Goal: Information Seeking & Learning: Check status

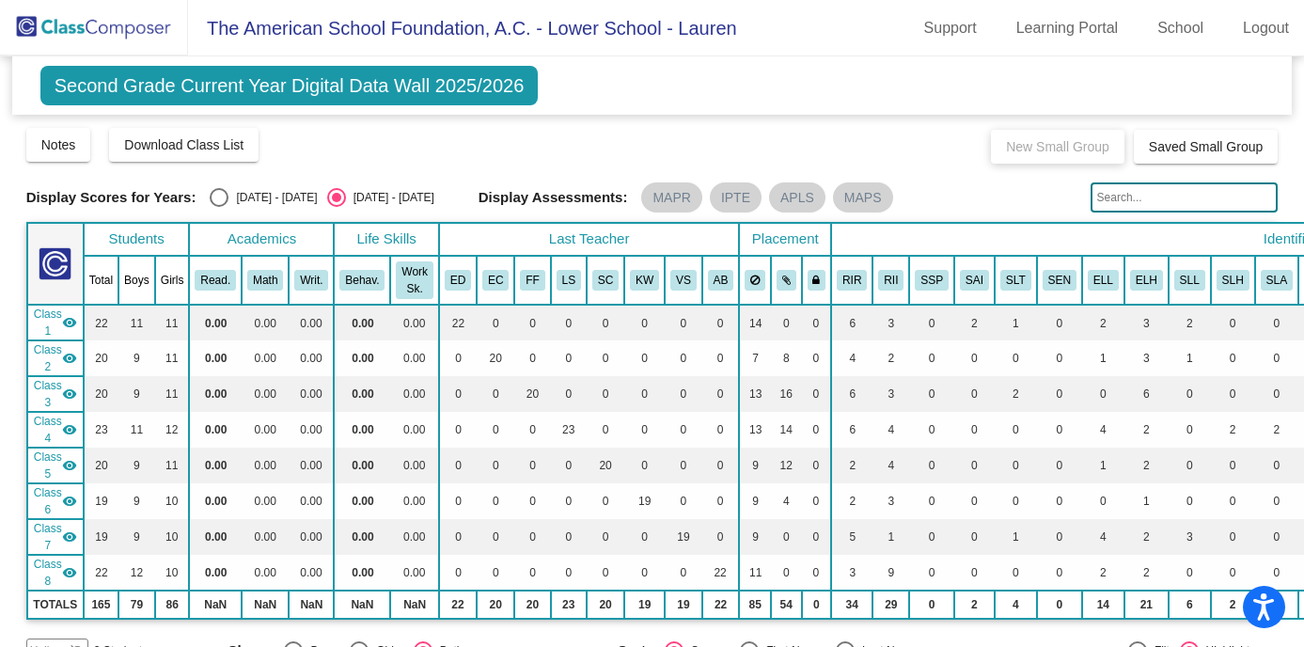
scroll to position [1886, 0]
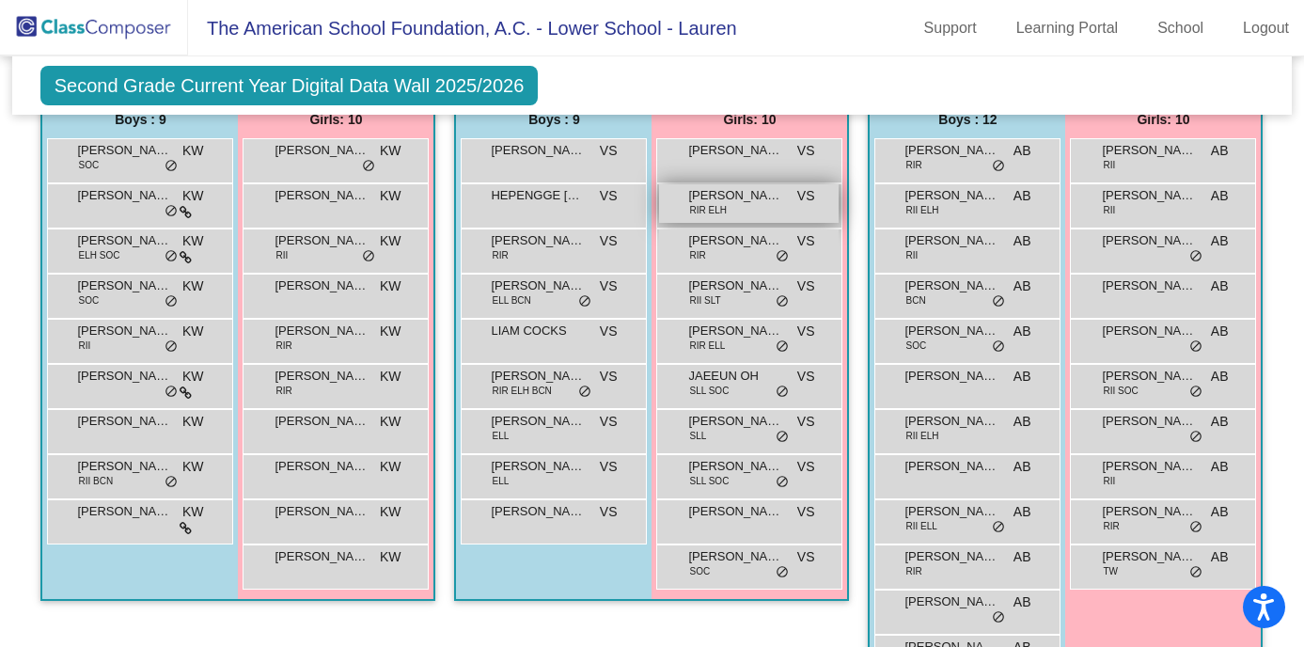
click at [732, 208] on div "CONSTANZA DUFOO RIR ELH VS lock do_not_disturb_alt" at bounding box center [749, 203] width 180 height 39
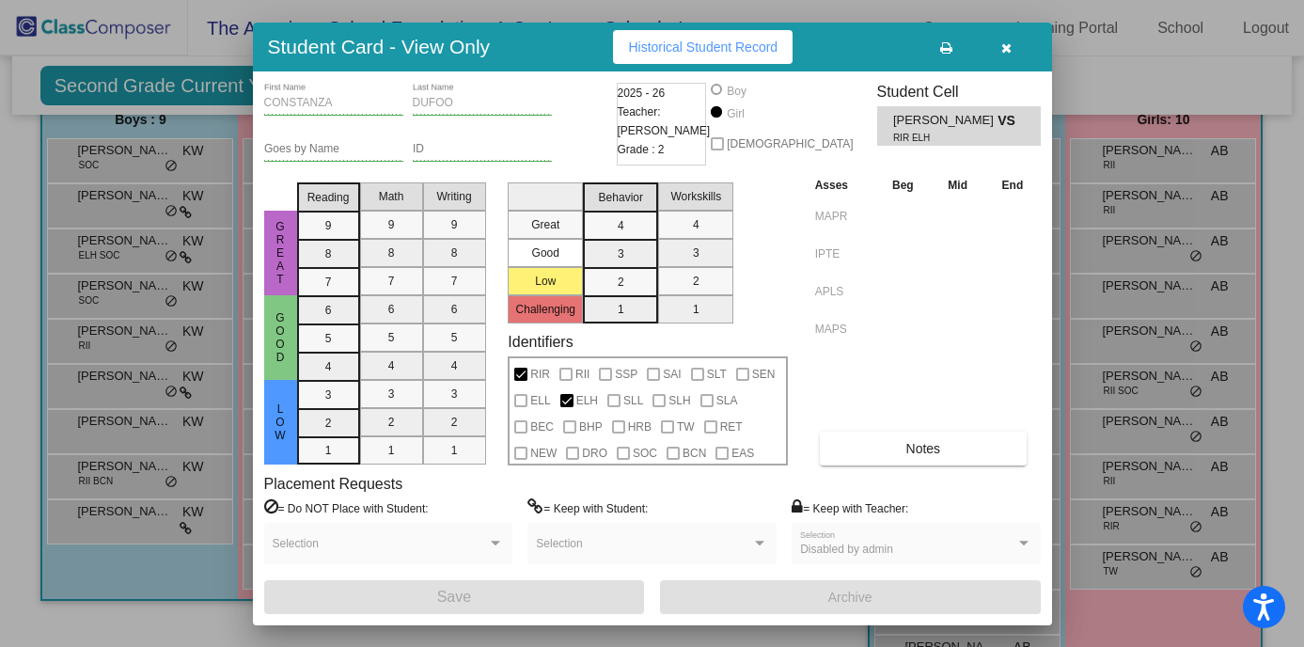
click at [1008, 44] on icon "button" at bounding box center [1007, 47] width 10 height 13
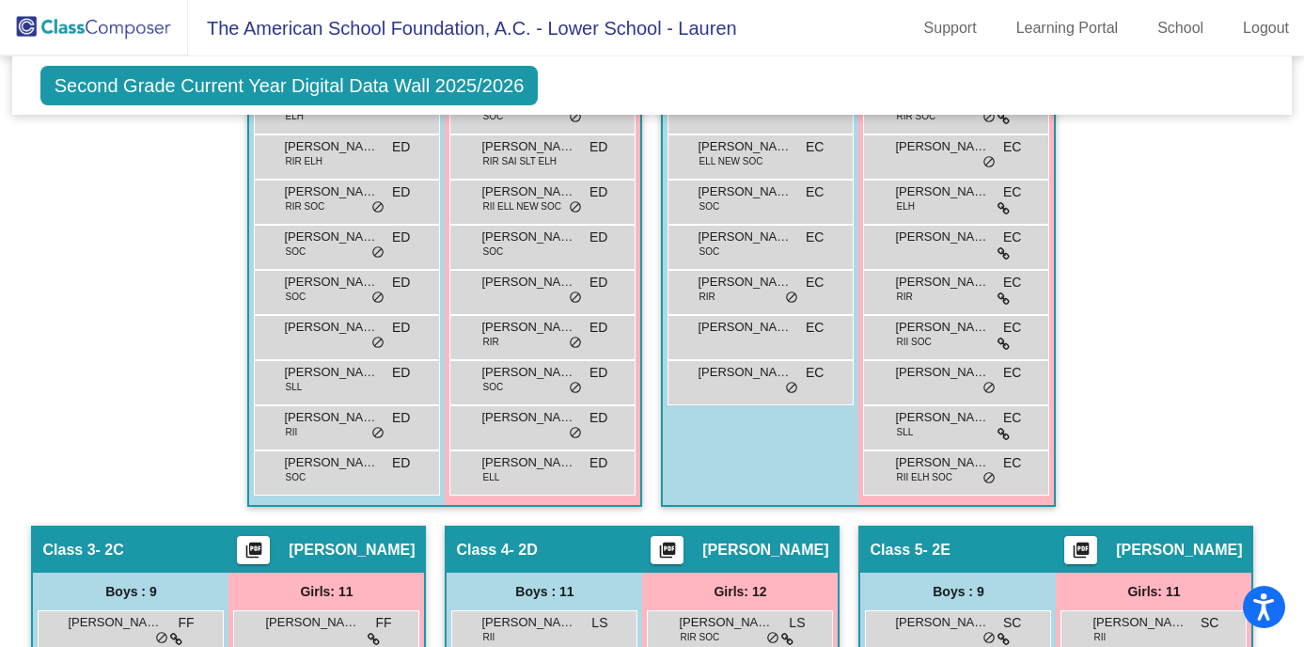
scroll to position [604, 0]
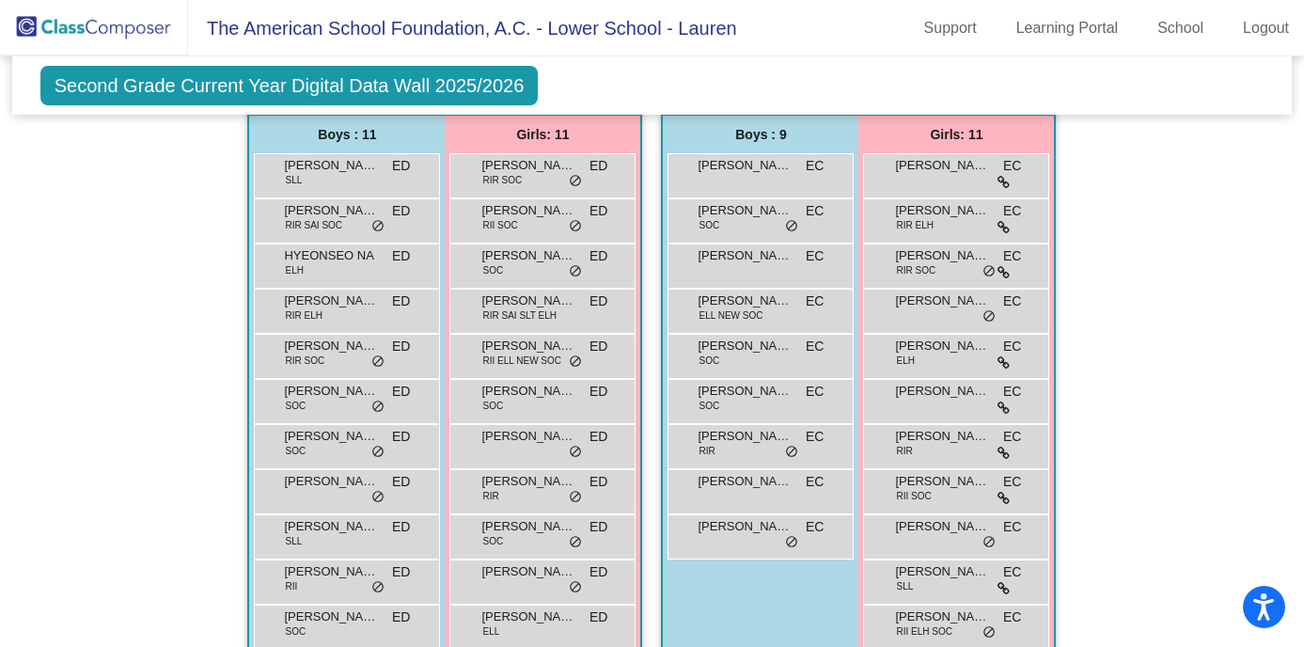
click at [143, 21] on img at bounding box center [94, 27] width 188 height 55
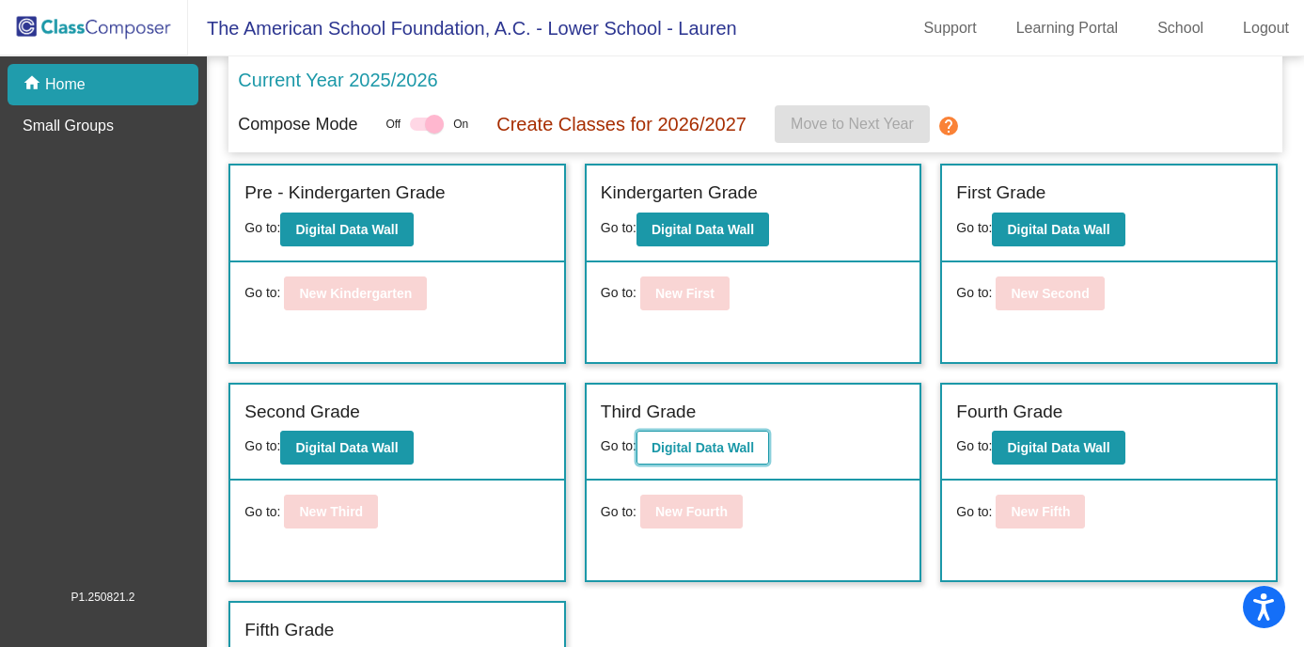
click at [750, 446] on b "Digital Data Wall" at bounding box center [703, 447] width 103 height 15
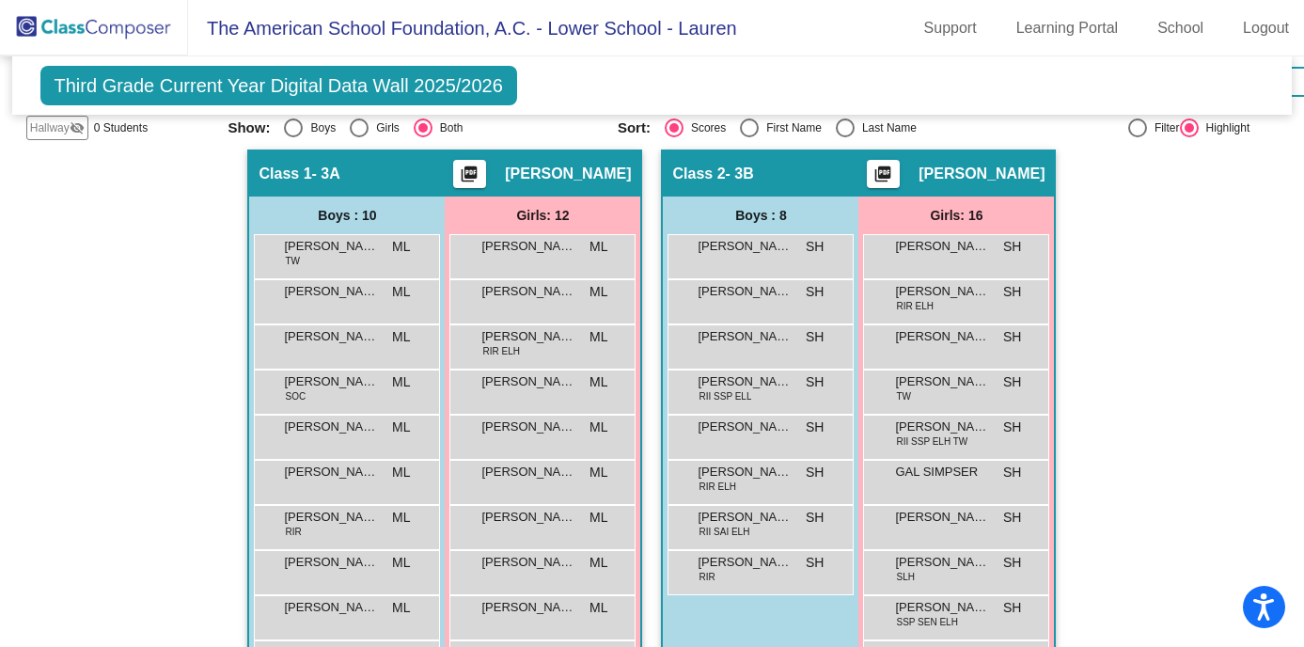
scroll to position [531, 0]
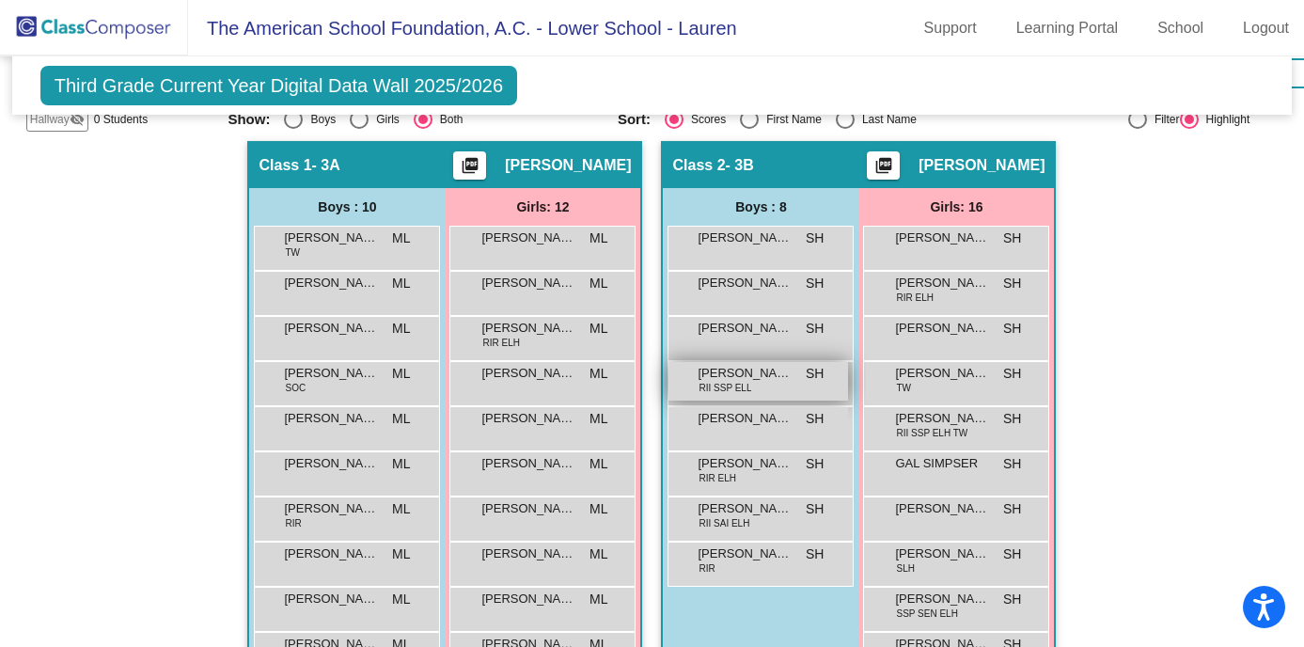
click at [726, 377] on span "[PERSON_NAME]" at bounding box center [745, 373] width 94 height 19
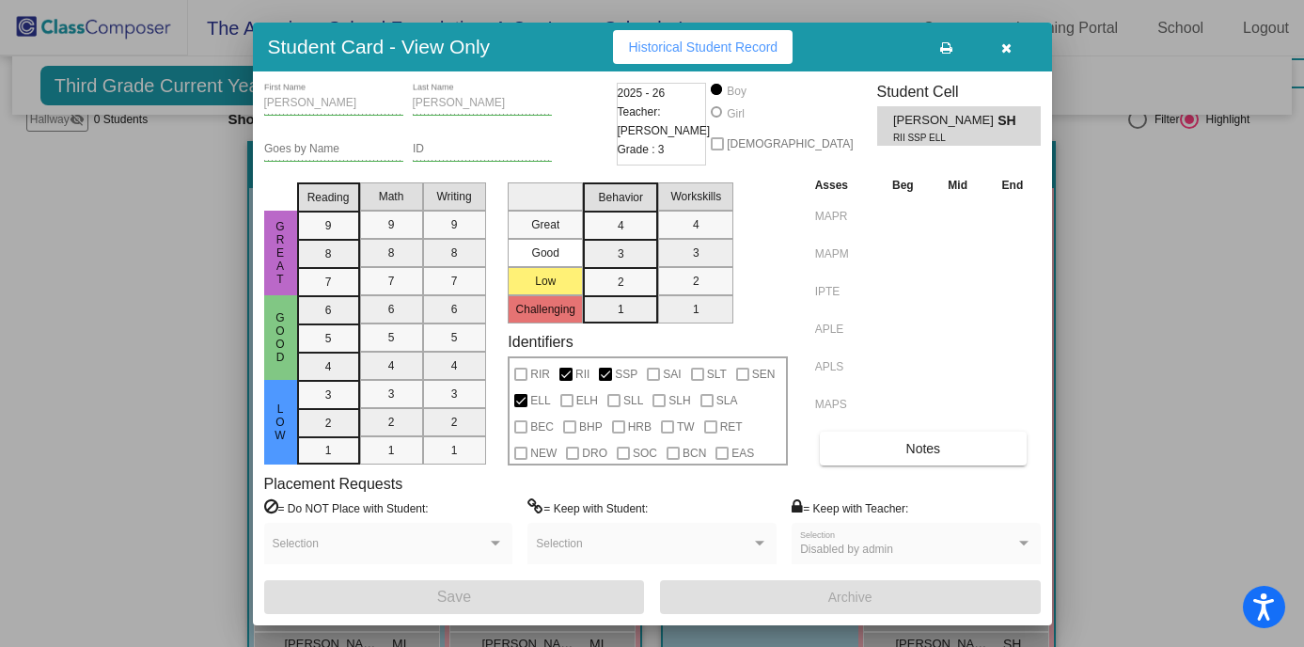
scroll to position [0, 0]
click at [694, 46] on span "Historical Student Record" at bounding box center [703, 46] width 150 height 15
click at [1011, 43] on icon "button" at bounding box center [1007, 47] width 10 height 13
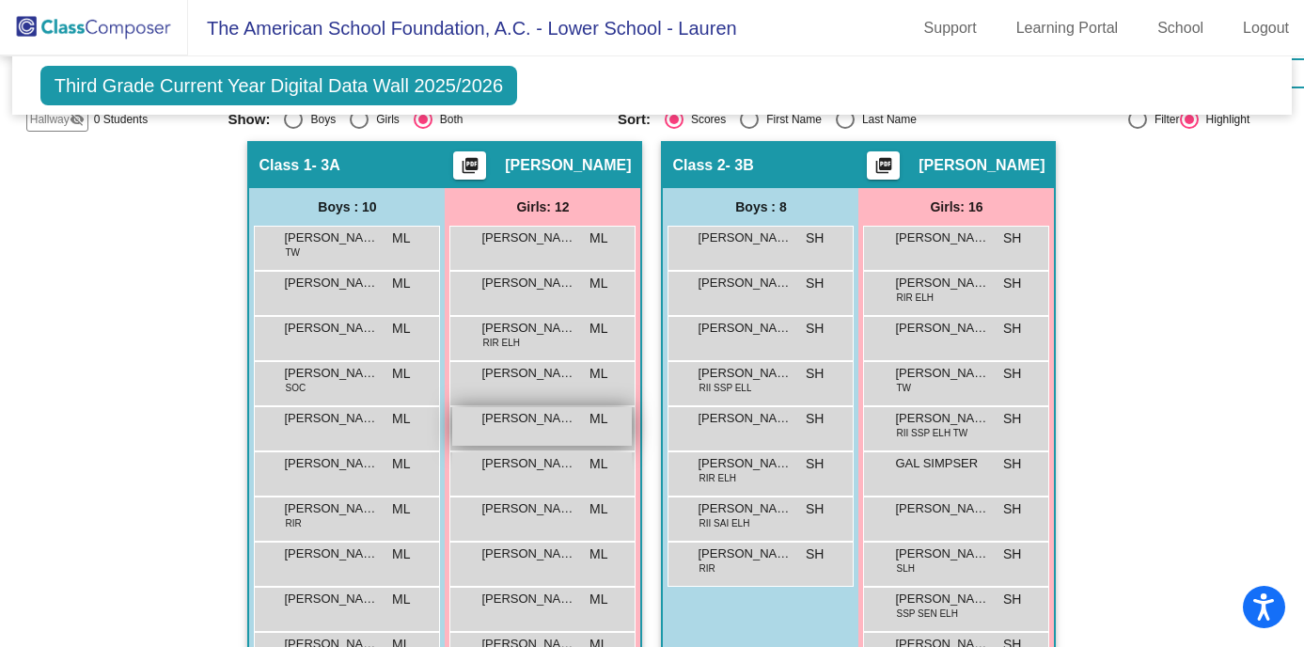
click at [488, 422] on span "[PERSON_NAME]" at bounding box center [528, 418] width 94 height 19
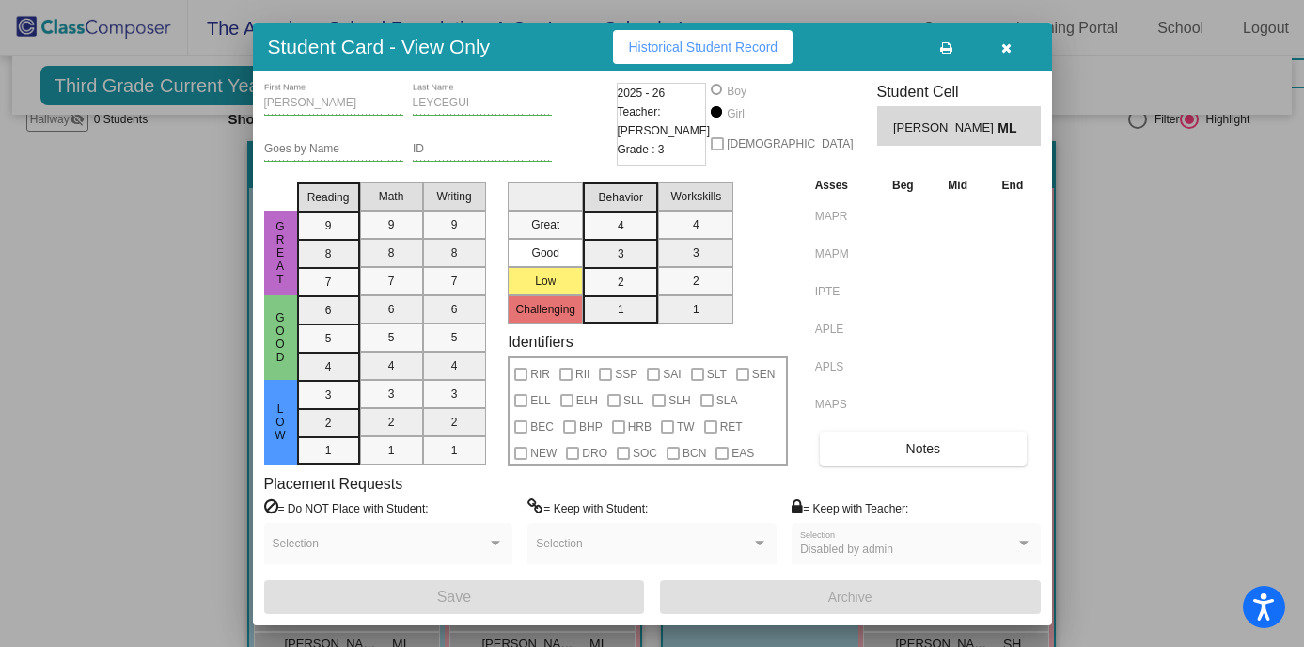
click at [720, 46] on span "Historical Student Record" at bounding box center [703, 46] width 150 height 15
click at [1009, 42] on icon "button" at bounding box center [1007, 47] width 10 height 13
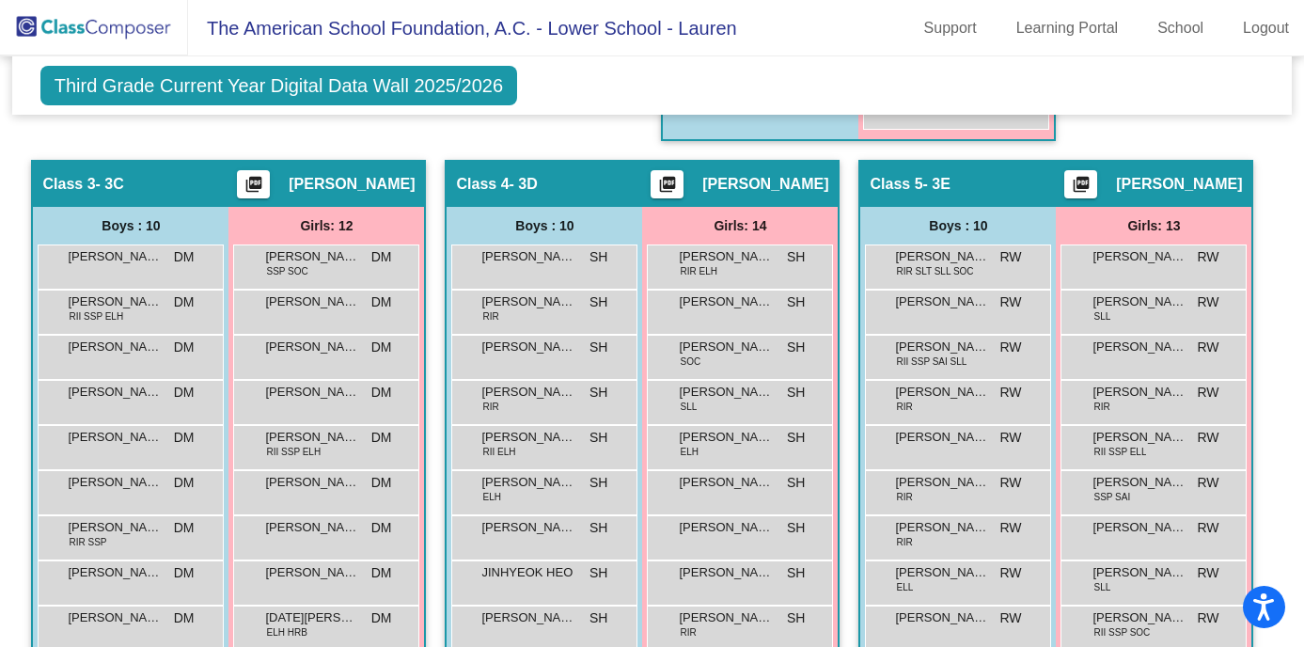
scroll to position [1411, 0]
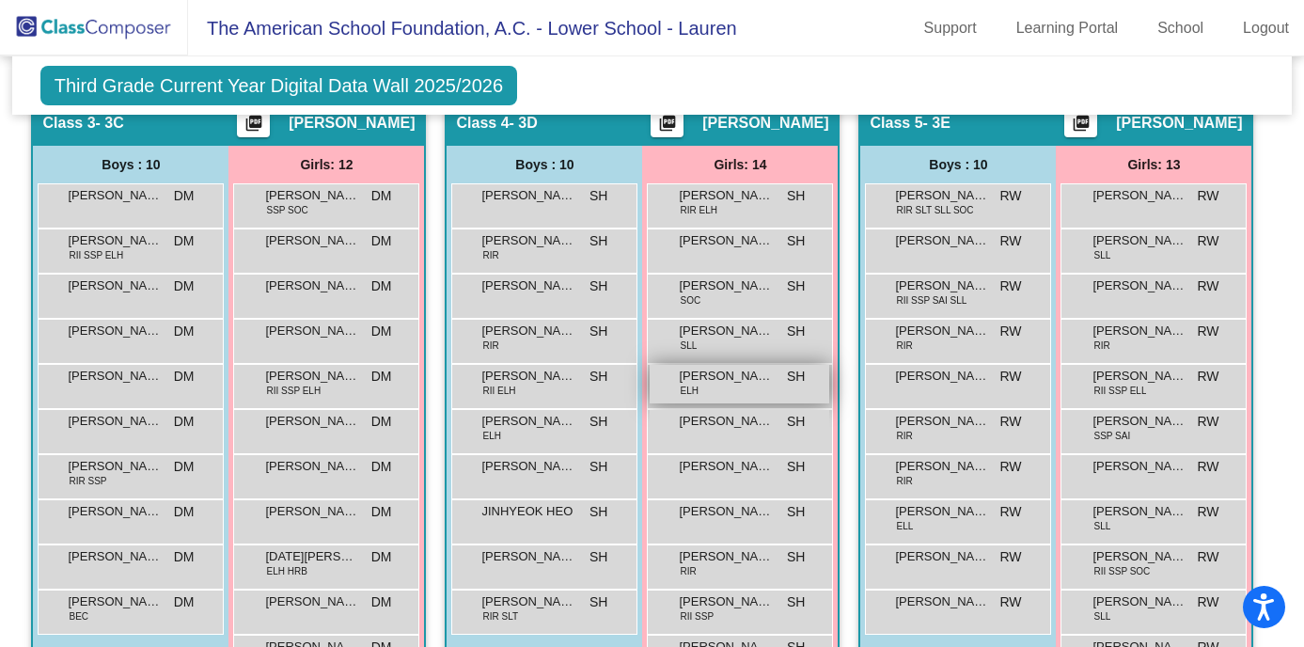
click at [732, 381] on span "[PERSON_NAME] SESCOSSE" at bounding box center [726, 376] width 94 height 19
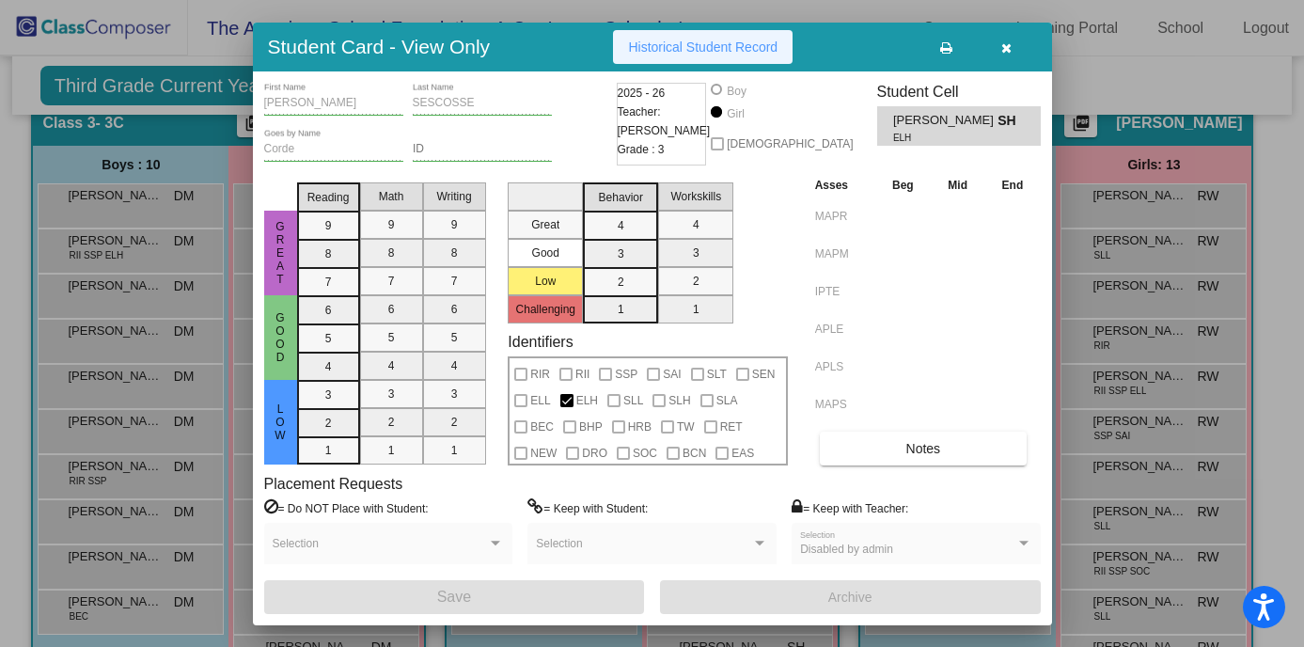
click at [688, 44] on span "Historical Student Record" at bounding box center [703, 46] width 150 height 15
click at [1002, 47] on icon "button" at bounding box center [1007, 47] width 10 height 13
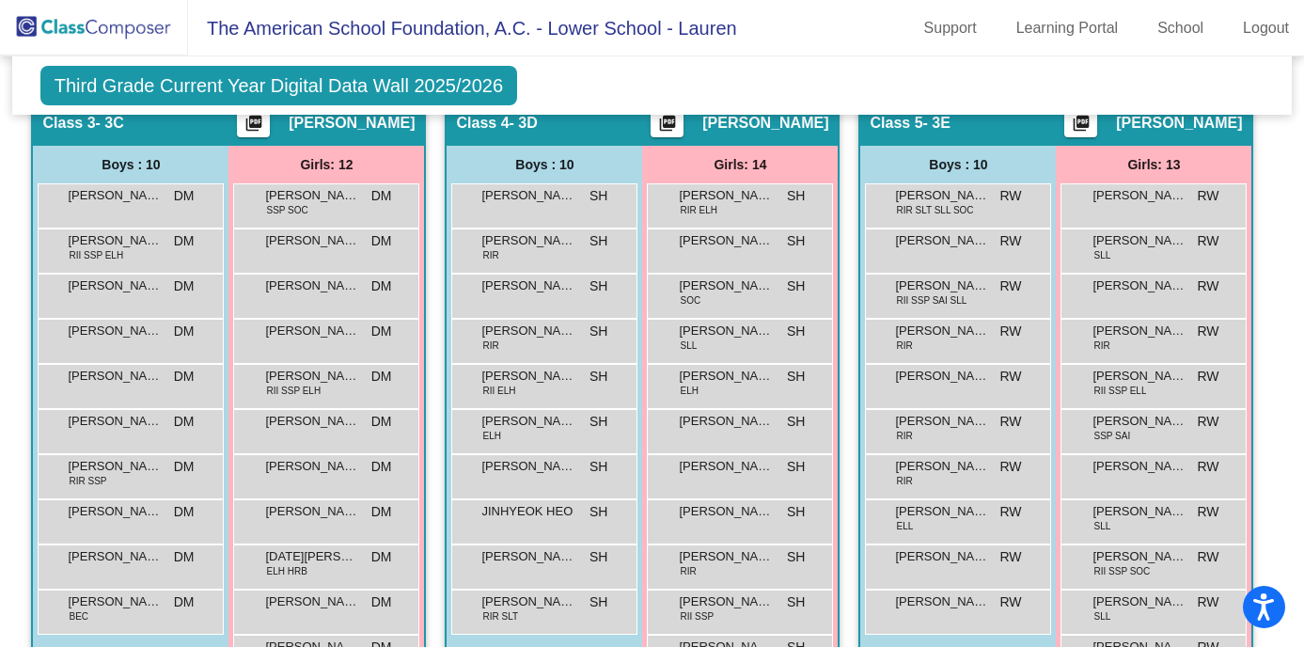
click at [148, 47] on img at bounding box center [94, 27] width 188 height 55
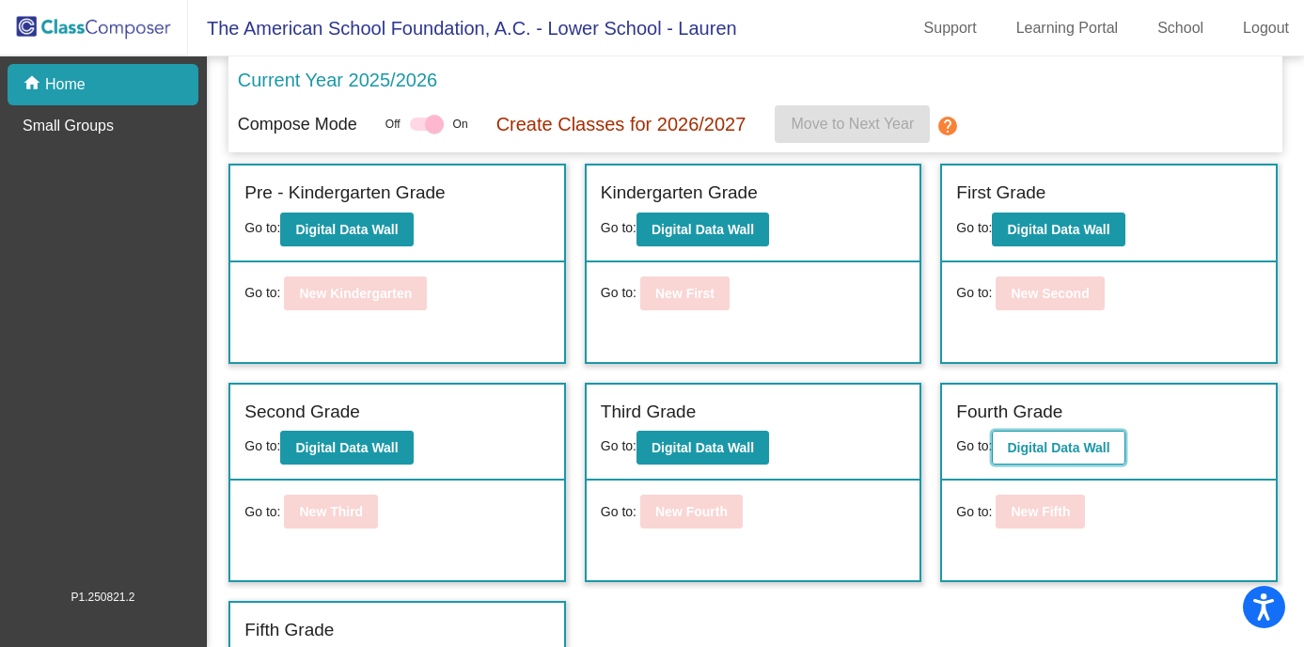
click at [1033, 446] on b "Digital Data Wall" at bounding box center [1058, 447] width 103 height 15
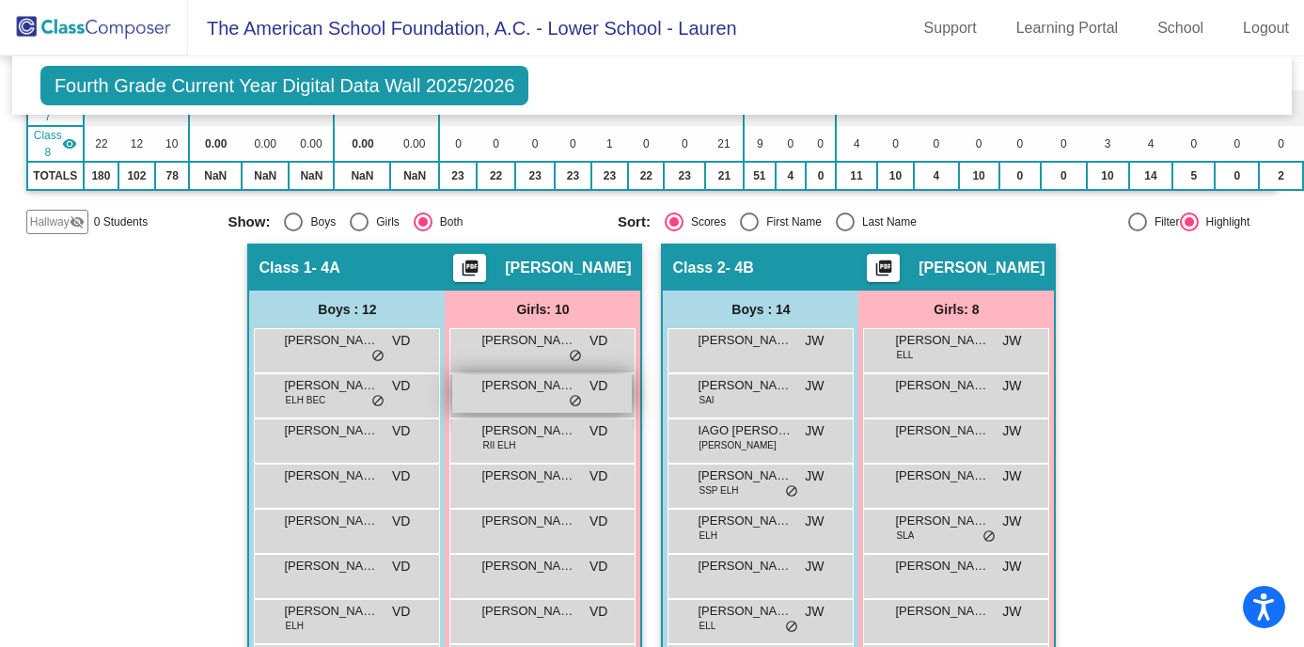
scroll to position [455, 0]
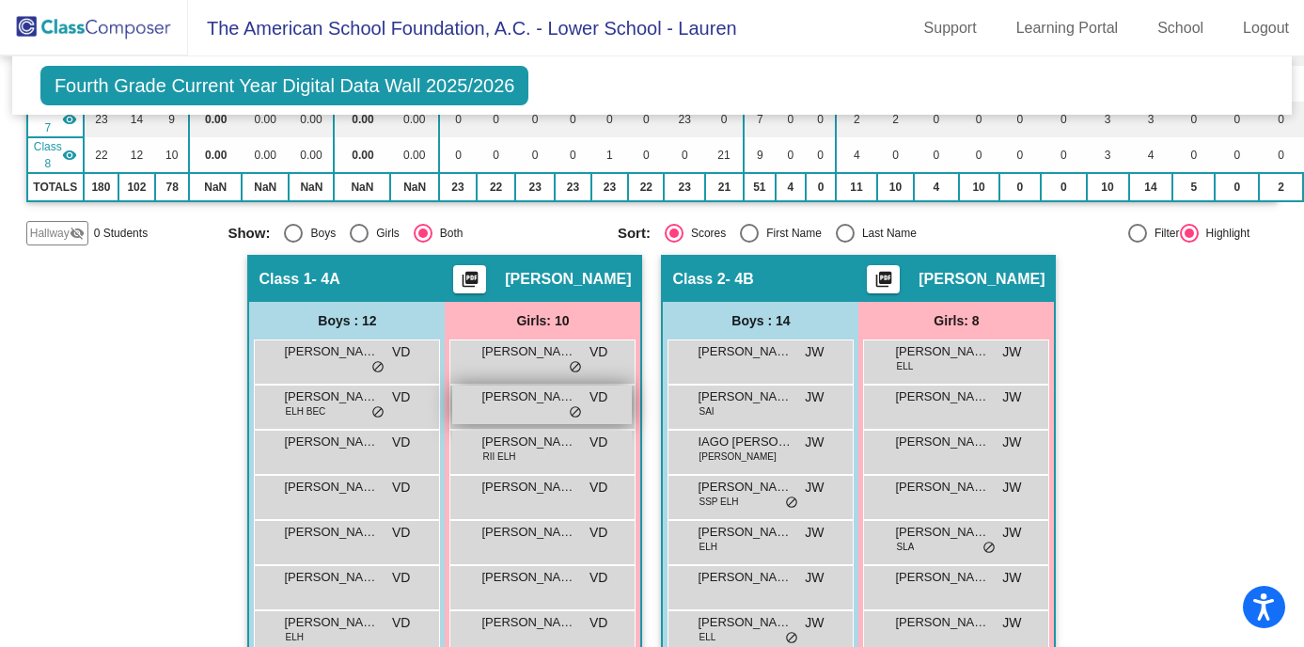
click at [519, 402] on span "[PERSON_NAME]" at bounding box center [528, 396] width 94 height 19
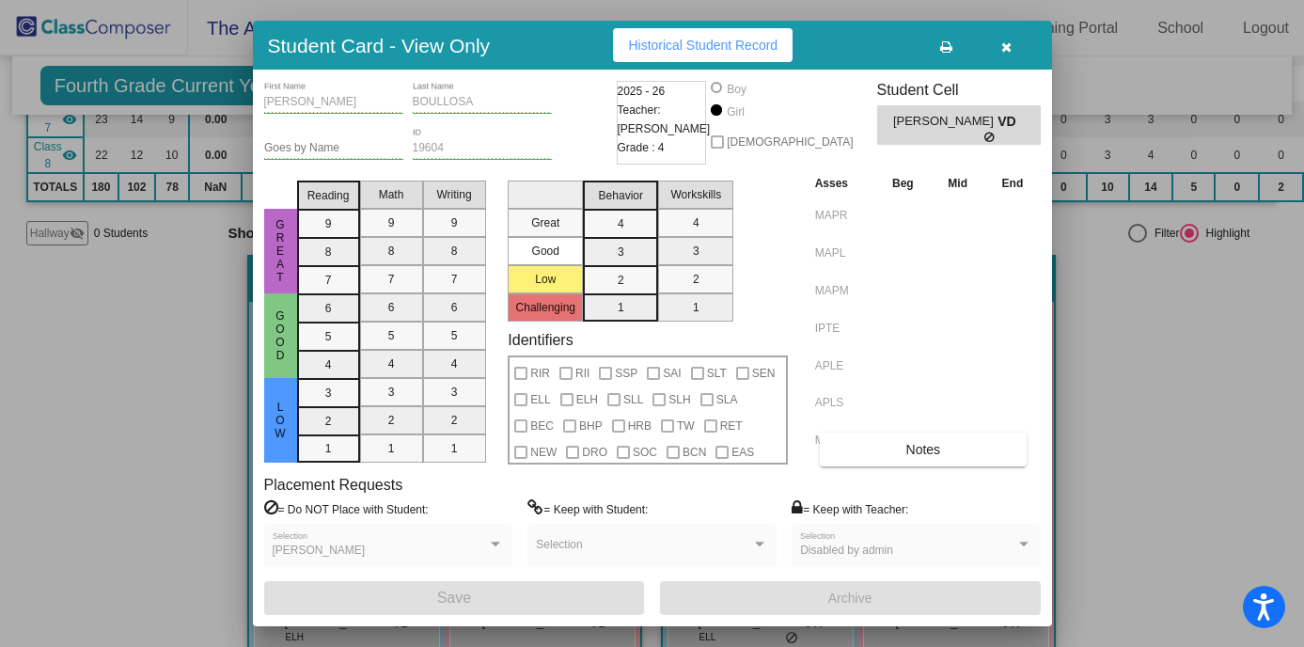
click at [746, 41] on span "Historical Student Record" at bounding box center [703, 45] width 150 height 15
click at [1018, 46] on button "button" at bounding box center [1007, 45] width 60 height 34
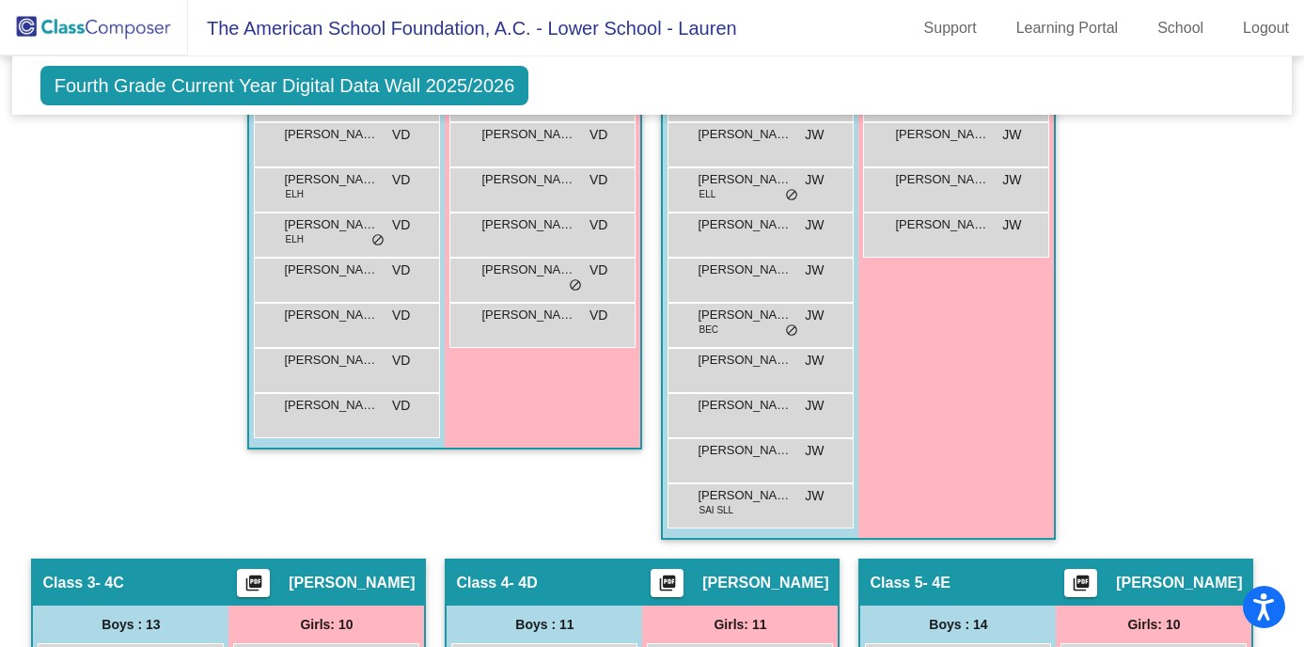
scroll to position [1167, 0]
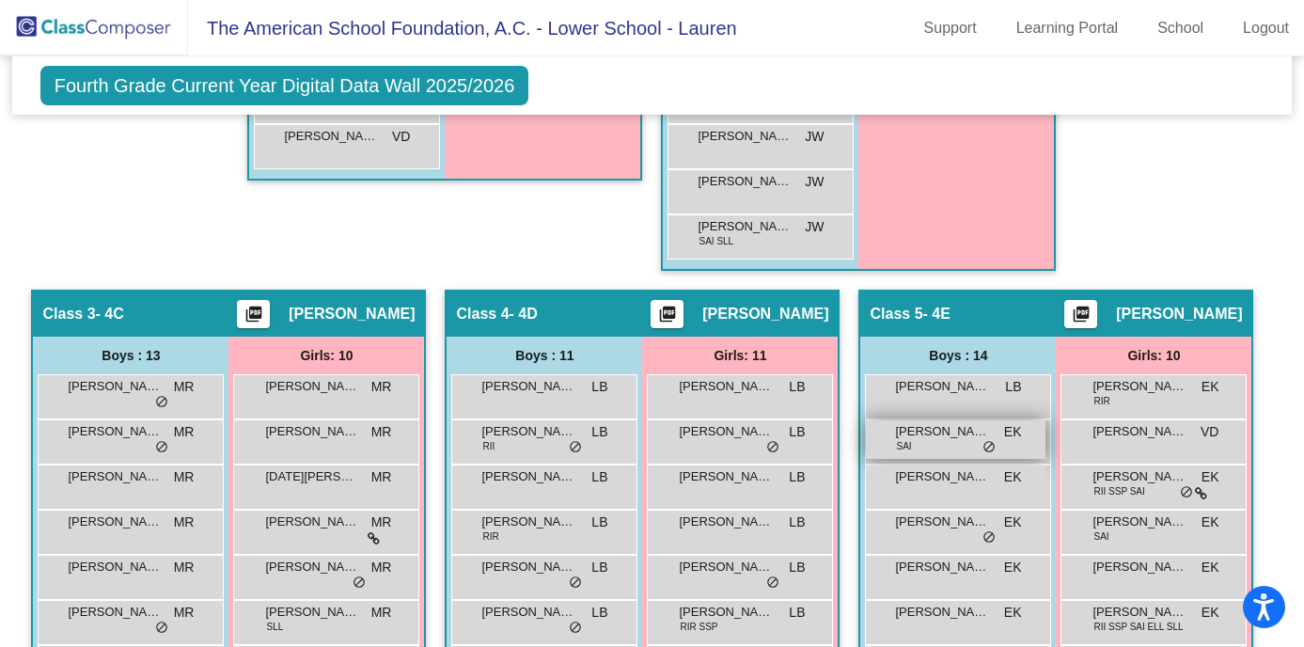
click at [909, 434] on span "[PERSON_NAME]" at bounding box center [942, 431] width 94 height 19
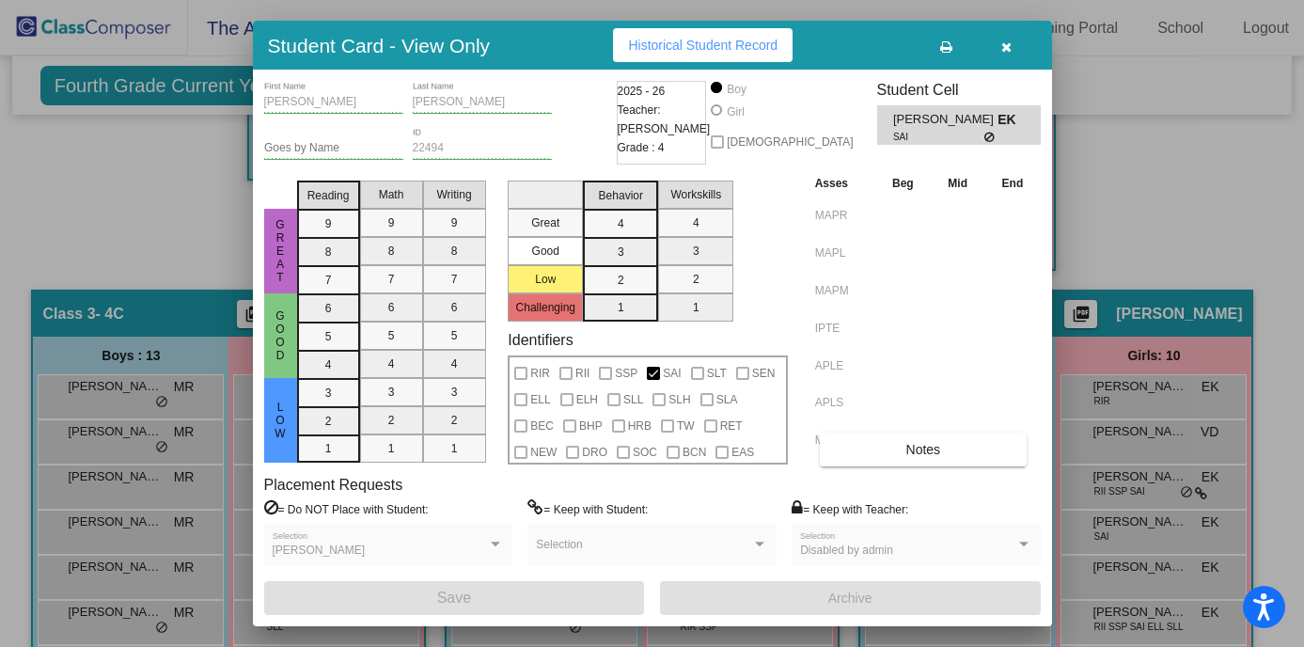
click at [698, 44] on span "Historical Student Record" at bounding box center [703, 45] width 150 height 15
click at [1007, 42] on icon "button" at bounding box center [1007, 46] width 10 height 13
